Goal: Subscribe to service/newsletter

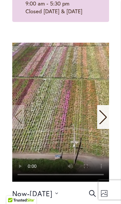
scroll to position [208, 0]
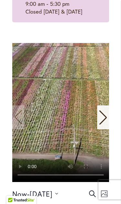
click at [61, 114] on video "1 / 11" at bounding box center [60, 112] width 97 height 139
click at [64, 113] on video "1 / 11" at bounding box center [60, 112] width 97 height 139
click at [104, 116] on icon "Next slide" at bounding box center [103, 117] width 9 height 14
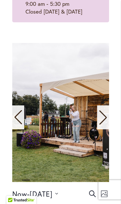
click at [102, 117] on icon "Next slide" at bounding box center [103, 117] width 9 height 14
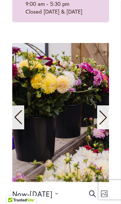
click at [104, 116] on icon "Next slide" at bounding box center [103, 117] width 9 height 14
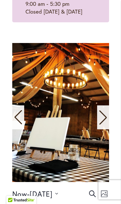
click at [106, 116] on icon "Next slide" at bounding box center [102, 117] width 7 height 14
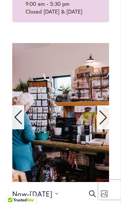
click at [106, 117] on icon "Next slide" at bounding box center [102, 117] width 7 height 14
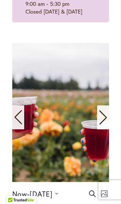
click at [105, 117] on icon "Next slide" at bounding box center [103, 117] width 9 height 14
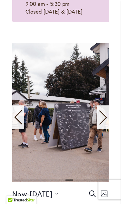
click at [106, 116] on icon "Next slide" at bounding box center [103, 117] width 9 height 14
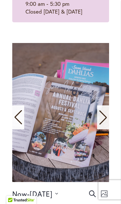
click at [103, 117] on icon "Next slide" at bounding box center [103, 117] width 9 height 14
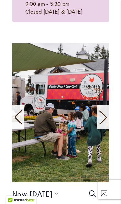
click at [105, 116] on icon "Next slide" at bounding box center [103, 117] width 9 height 14
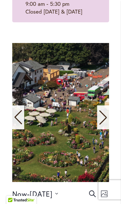
click at [104, 115] on icon "Next slide" at bounding box center [102, 117] width 7 height 14
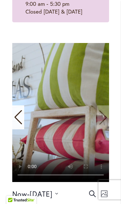
click at [23, 118] on div "Previous slide" at bounding box center [18, 118] width 12 height 24
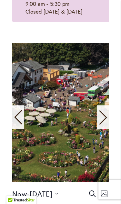
click at [101, 118] on icon "Next slide" at bounding box center [103, 117] width 9 height 14
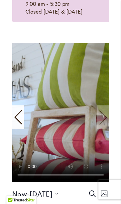
click at [103, 118] on video "11 / 11" at bounding box center [60, 112] width 97 height 139
click at [101, 117] on video "11 / 11" at bounding box center [60, 112] width 97 height 139
click at [103, 117] on video "11 / 11" at bounding box center [60, 112] width 97 height 139
click at [22, 119] on icon "Previous slide" at bounding box center [18, 117] width 9 height 14
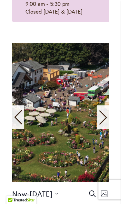
click at [29, 117] on span "10 / 11" at bounding box center [60, 112] width 97 height 139
click at [17, 123] on icon "Previous slide" at bounding box center [18, 117] width 9 height 14
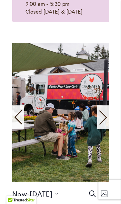
click at [14, 121] on icon "Previous slide" at bounding box center [18, 117] width 9 height 14
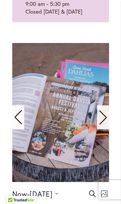
click at [14, 121] on icon "Previous slide" at bounding box center [18, 117] width 9 height 14
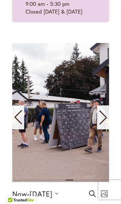
click at [14, 121] on icon "Previous slide" at bounding box center [18, 117] width 9 height 14
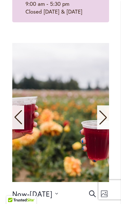
click at [12, 119] on div "Previous slide" at bounding box center [18, 118] width 12 height 24
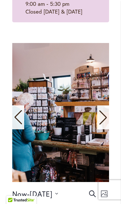
click at [13, 119] on div "Previous slide" at bounding box center [18, 118] width 12 height 24
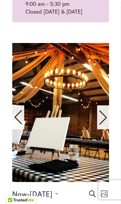
click at [13, 119] on div "Previous slide" at bounding box center [18, 118] width 12 height 24
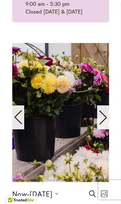
click at [16, 119] on icon "Previous slide" at bounding box center [18, 117] width 9 height 14
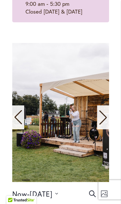
click at [19, 123] on icon "Previous slide" at bounding box center [18, 117] width 9 height 14
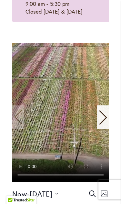
click at [21, 121] on video "1 / 11" at bounding box center [60, 112] width 97 height 139
click at [21, 122] on video "1 / 11" at bounding box center [60, 112] width 97 height 139
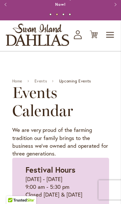
scroll to position [0, 0]
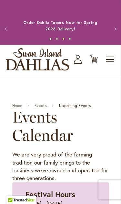
click at [110, 60] on span "Toggle Nav" at bounding box center [111, 59] width 10 height 13
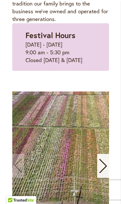
scroll to position [154, 0]
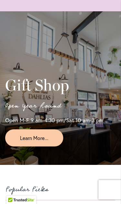
scroll to position [1403, 0]
click at [47, 139] on span "Learn More..." at bounding box center [34, 137] width 28 height 7
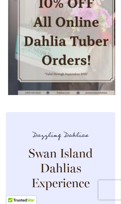
scroll to position [1813, 0]
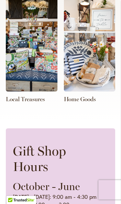
scroll to position [443, 0]
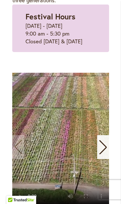
scroll to position [178, 0]
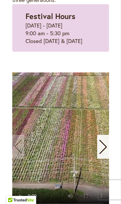
click at [74, 172] on video "1 / 11" at bounding box center [60, 141] width 97 height 139
click at [107, 151] on icon "Next slide" at bounding box center [103, 147] width 9 height 14
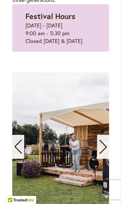
click at [109, 150] on div "Next slide" at bounding box center [103, 147] width 12 height 24
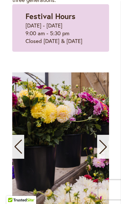
click at [105, 149] on icon "Next slide" at bounding box center [102, 147] width 7 height 14
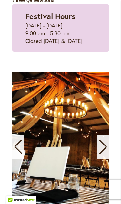
click at [106, 148] on icon "Next slide" at bounding box center [102, 147] width 7 height 14
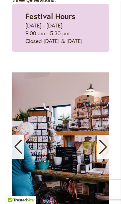
click at [105, 147] on icon "Next slide" at bounding box center [103, 147] width 9 height 14
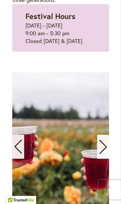
click at [106, 149] on icon "Next slide" at bounding box center [103, 147] width 9 height 14
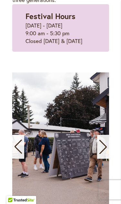
click at [104, 148] on icon "Next slide" at bounding box center [103, 147] width 9 height 14
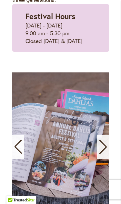
click at [103, 148] on icon "Next slide" at bounding box center [103, 147] width 9 height 14
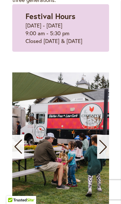
click at [104, 147] on icon "Next slide" at bounding box center [103, 147] width 9 height 14
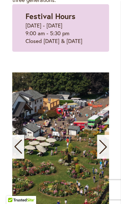
click at [103, 148] on icon "Next slide" at bounding box center [103, 147] width 9 height 14
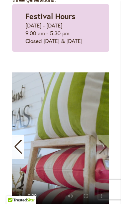
click at [103, 149] on video "11 / 11" at bounding box center [60, 141] width 97 height 139
click at [105, 147] on video "11 / 11" at bounding box center [60, 141] width 97 height 139
click at [105, 148] on video "11 / 11" at bounding box center [60, 141] width 97 height 139
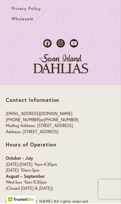
scroll to position [2178, 0]
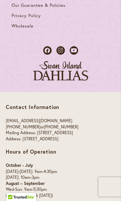
scroll to position [3815, 0]
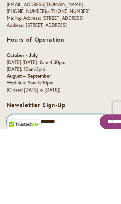
type input "**********"
click at [98, 192] on input "*********" at bounding box center [101, 198] width 28 height 13
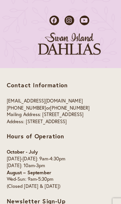
scroll to position [3836, 0]
